Goal: Task Accomplishment & Management: Manage account settings

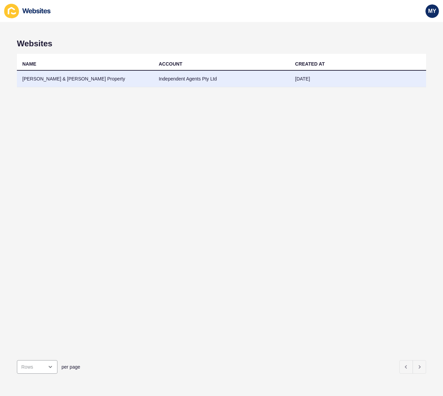
click at [150, 81] on td "[PERSON_NAME] & [PERSON_NAME] Property" at bounding box center [85, 79] width 137 height 17
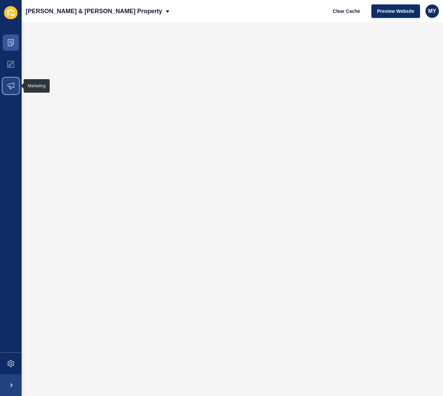
click at [11, 84] on icon at bounding box center [10, 85] width 7 height 7
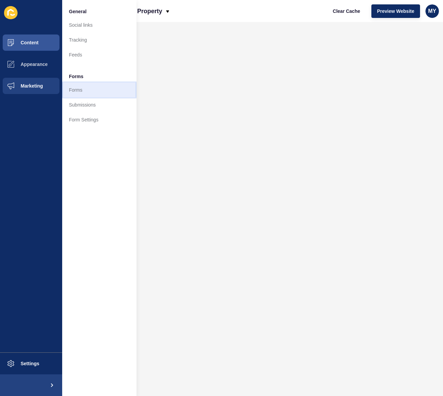
click at [83, 93] on link "Forms" at bounding box center [99, 89] width 74 height 15
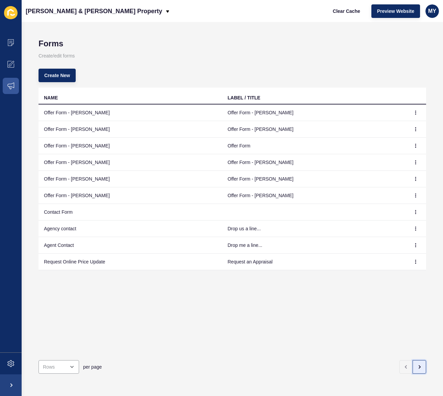
click at [422, 366] on button "button" at bounding box center [420, 367] width 14 height 14
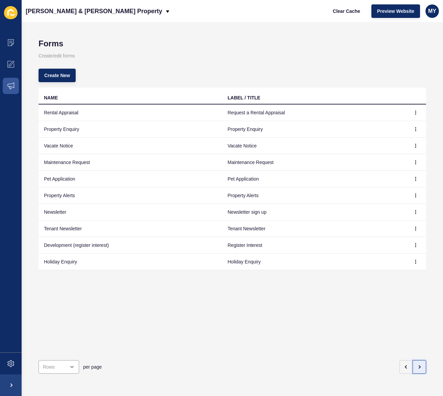
click at [422, 366] on button "button" at bounding box center [420, 367] width 14 height 14
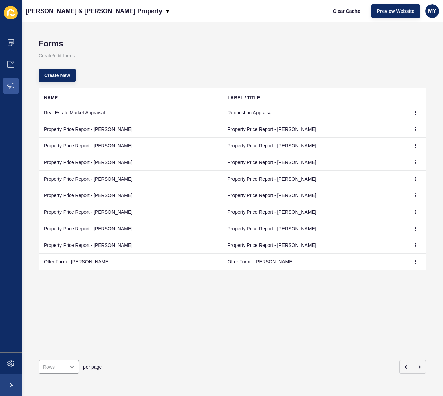
click at [83, 262] on td "Offer Form - [PERSON_NAME]" at bounding box center [131, 261] width 184 height 17
click at [414, 262] on icon "button" at bounding box center [416, 262] width 4 height 4
click at [393, 273] on link "Edit" at bounding box center [396, 275] width 47 height 15
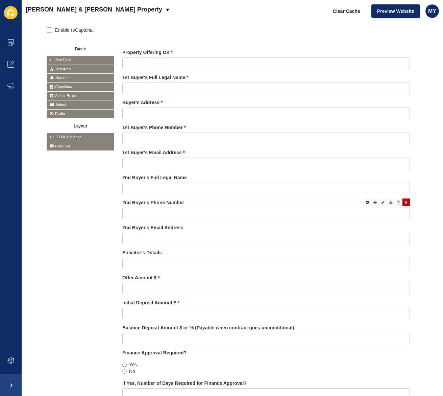
scroll to position [147, 0]
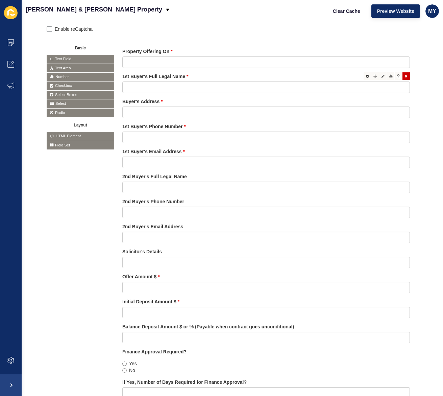
click at [152, 77] on label "1st Buyer's Full Legal Name" at bounding box center [155, 76] width 66 height 7
click at [153, 76] on label "1st Buyer's Full Legal Name" at bounding box center [155, 76] width 66 height 7
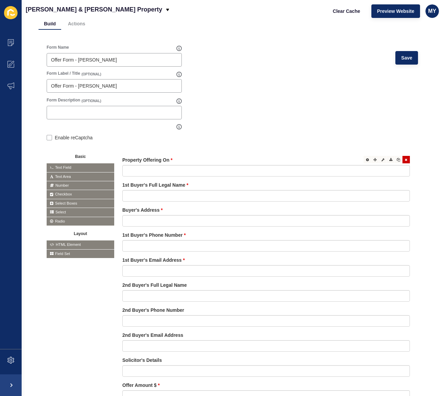
scroll to position [39, 0]
click at [383, 159] on icon at bounding box center [382, 159] width 3 height 3
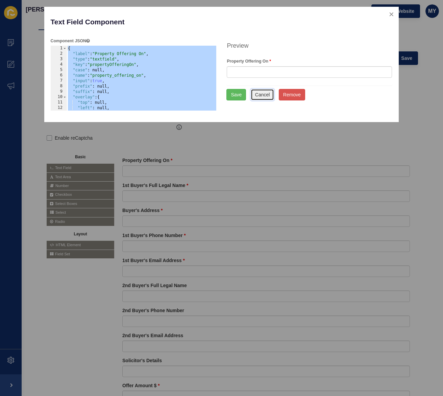
click at [263, 96] on button "Cancel" at bounding box center [263, 94] width 24 height 11
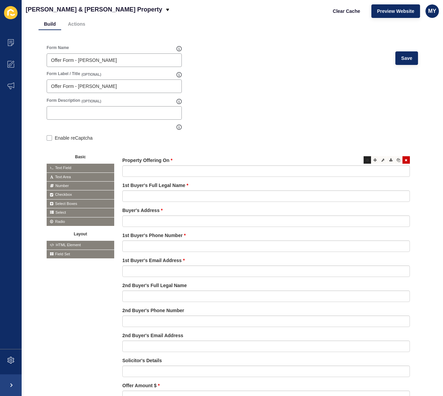
click at [367, 160] on icon at bounding box center [367, 159] width 3 height 3
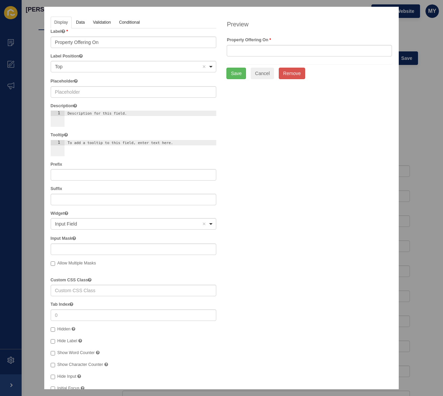
scroll to position [0, 0]
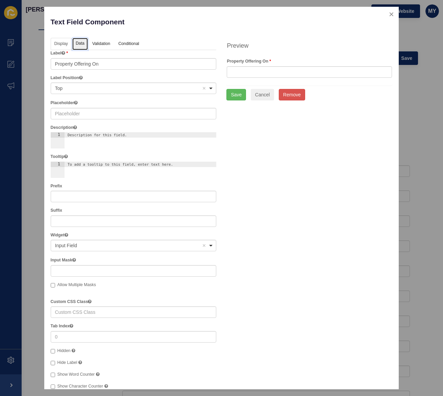
click at [81, 44] on link "Data" at bounding box center [80, 44] width 16 height 13
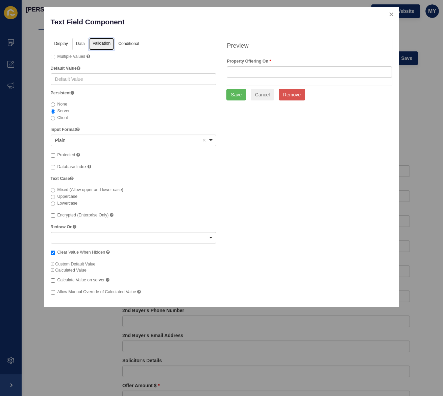
click at [99, 42] on link "Validation" at bounding box center [101, 44] width 25 height 13
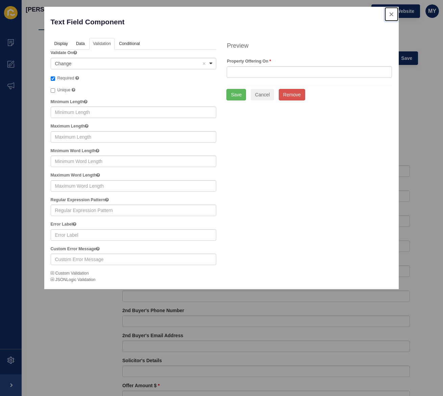
click at [390, 16] on button "close" at bounding box center [392, 14] width 14 height 14
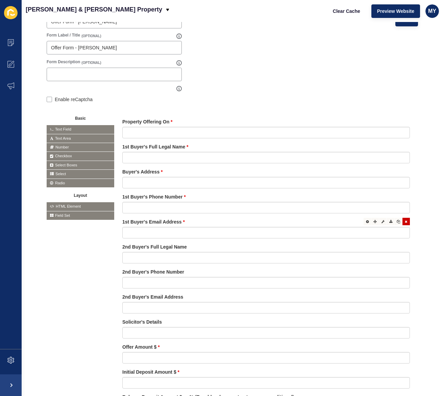
scroll to position [79, 0]
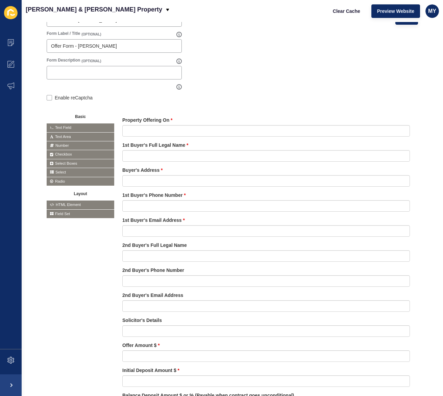
click at [67, 127] on span "Text Field" at bounding box center [81, 127] width 68 height 8
click at [66, 127] on span "Text Field" at bounding box center [81, 127] width 68 height 8
click at [65, 137] on span "Text Area" at bounding box center [81, 136] width 68 height 8
click at [139, 119] on label "Property Offering On" at bounding box center [147, 120] width 50 height 7
click at [64, 126] on span "Text Field" at bounding box center [81, 127] width 68 height 8
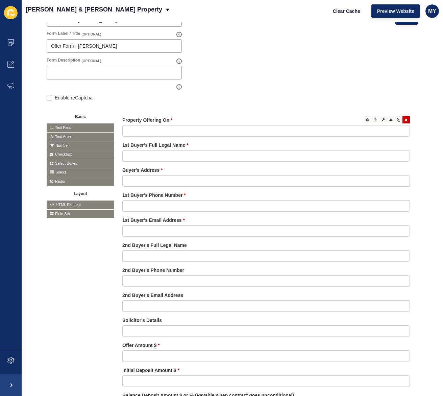
click at [137, 119] on label "Property Offering On" at bounding box center [147, 120] width 50 height 7
click at [369, 119] on div at bounding box center [367, 119] width 7 height 7
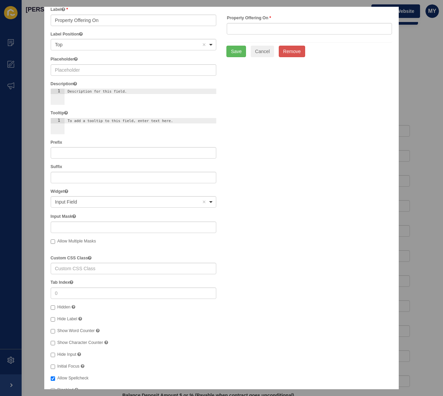
scroll to position [0, 0]
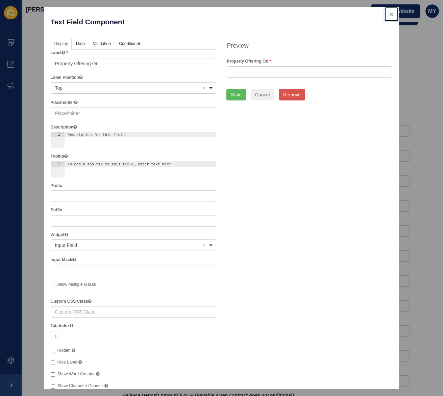
click at [391, 15] on button "close" at bounding box center [392, 14] width 14 height 14
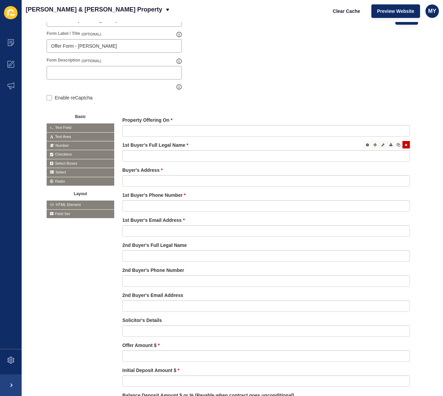
click at [137, 145] on label "1st Buyer's Full Legal Name" at bounding box center [155, 145] width 66 height 7
click at [367, 145] on icon at bounding box center [367, 144] width 3 height 3
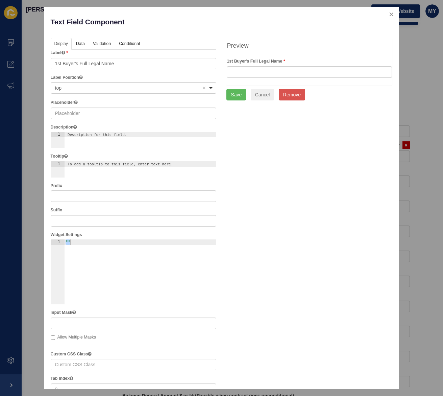
scroll to position [78, 0]
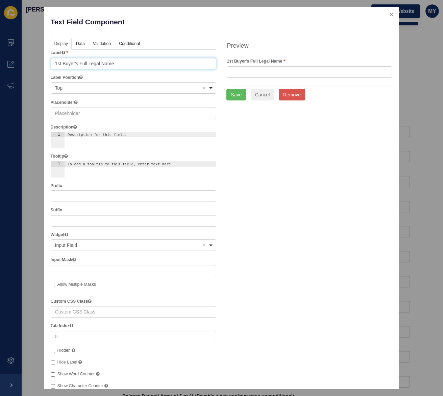
click at [123, 65] on input "1st Buyer's Full Legal Name" at bounding box center [134, 63] width 166 height 11
type input "1st Buyer's Full Legal Name (Inc Middle Name)"
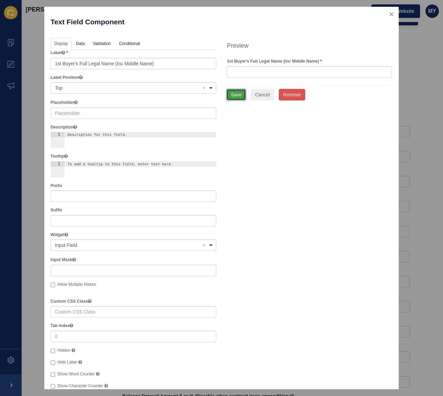
click at [232, 95] on button "Save" at bounding box center [236, 94] width 20 height 11
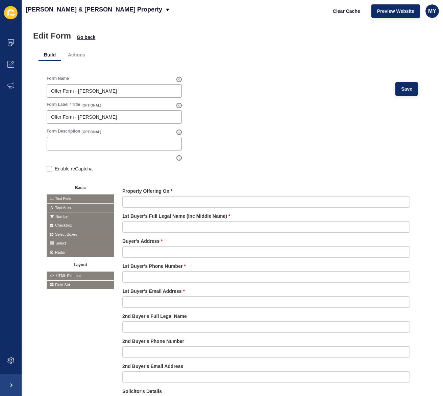
scroll to position [0, 0]
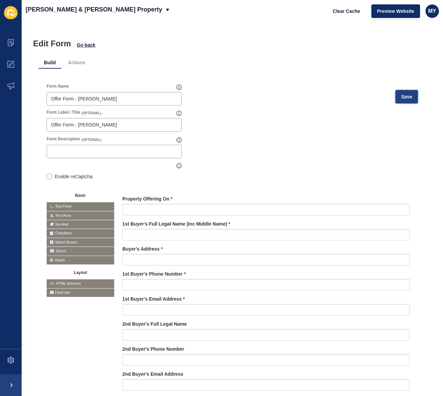
click at [410, 96] on span "Save" at bounding box center [406, 96] width 11 height 7
click at [12, 84] on icon at bounding box center [10, 85] width 7 height 7
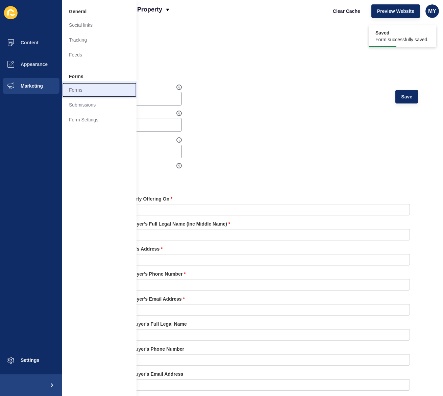
click at [71, 90] on link "Forms" at bounding box center [99, 89] width 74 height 15
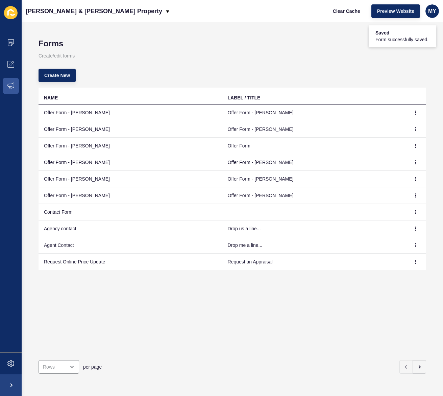
click at [83, 146] on td "Offer Form - [PERSON_NAME]" at bounding box center [131, 146] width 184 height 17
click at [414, 145] on icon "button" at bounding box center [416, 146] width 4 height 4
click at [384, 158] on link "Edit" at bounding box center [396, 159] width 47 height 15
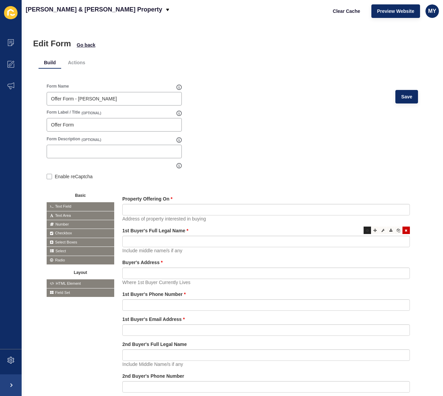
click at [367, 230] on icon at bounding box center [367, 229] width 3 height 3
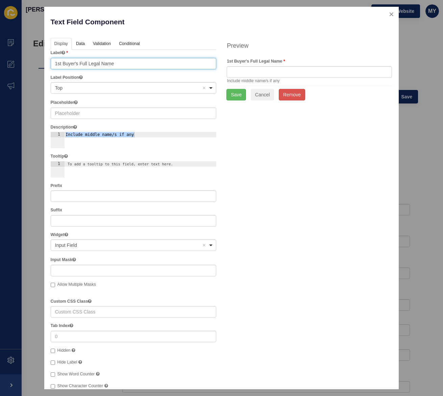
click at [118, 66] on input "1st Buyer's Full Legal Name" at bounding box center [134, 63] width 166 height 11
type input "1st Buyer's Full Legal Name (Inc Middle Name)"
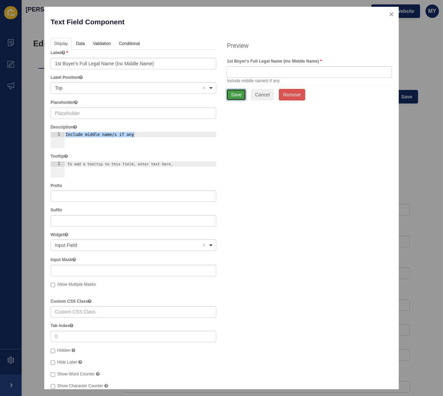
click at [236, 96] on button "Save" at bounding box center [236, 94] width 20 height 11
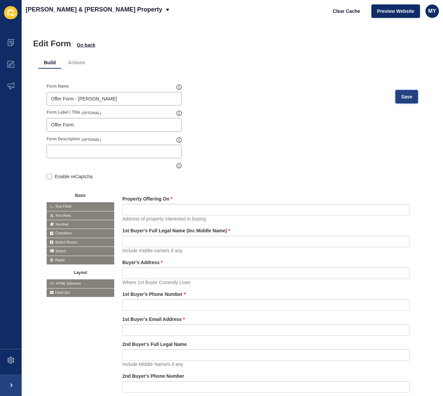
click at [413, 97] on button "Save" at bounding box center [406, 97] width 23 height 14
drag, startPoint x: 407, startPoint y: 94, endPoint x: 371, endPoint y: 103, distance: 37.3
click at [407, 94] on span "Save" at bounding box center [406, 96] width 11 height 7
